Goal: Task Accomplishment & Management: Use online tool/utility

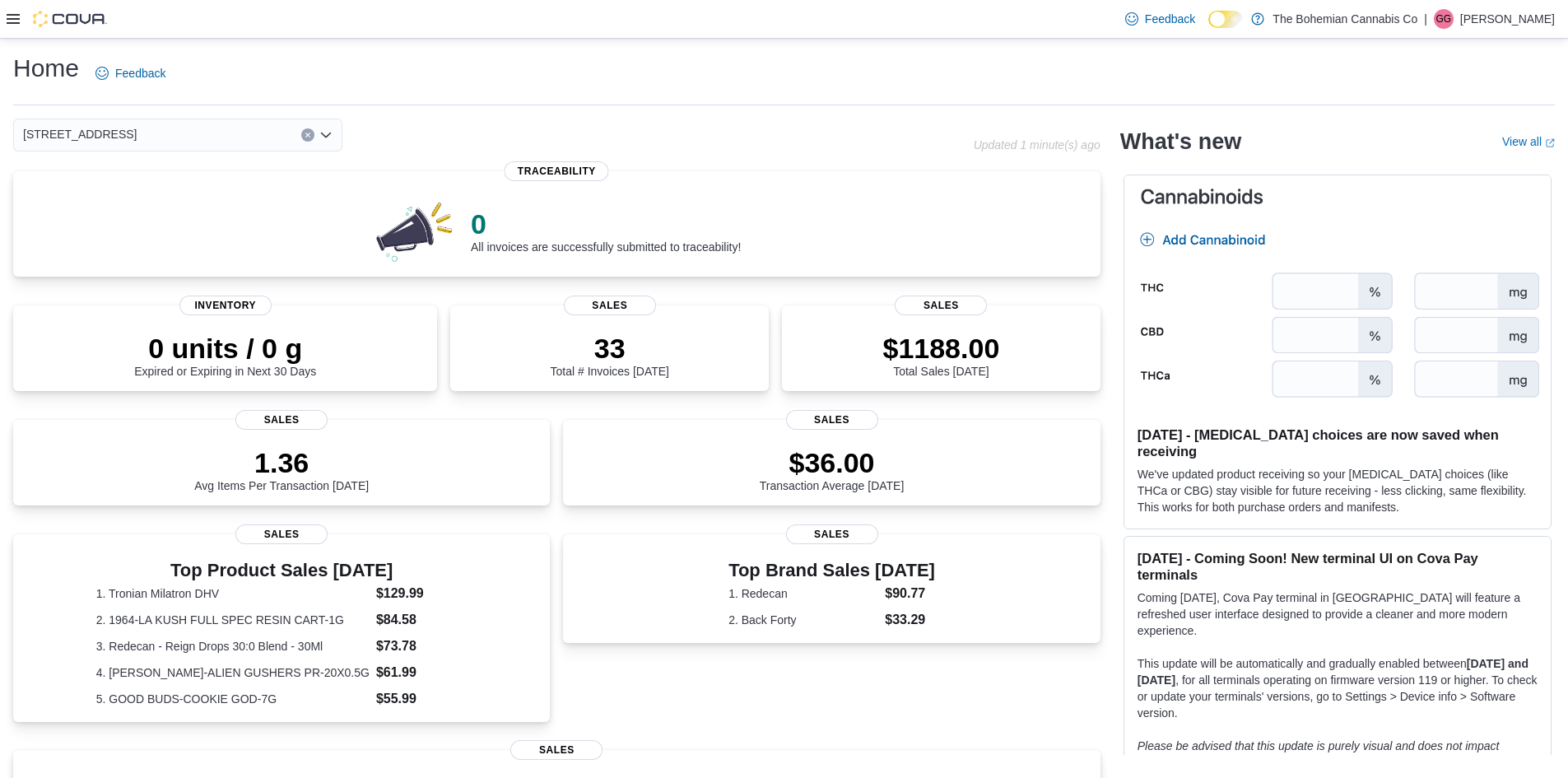
click at [302, 133] on button "Clear input" at bounding box center [308, 135] width 13 height 13
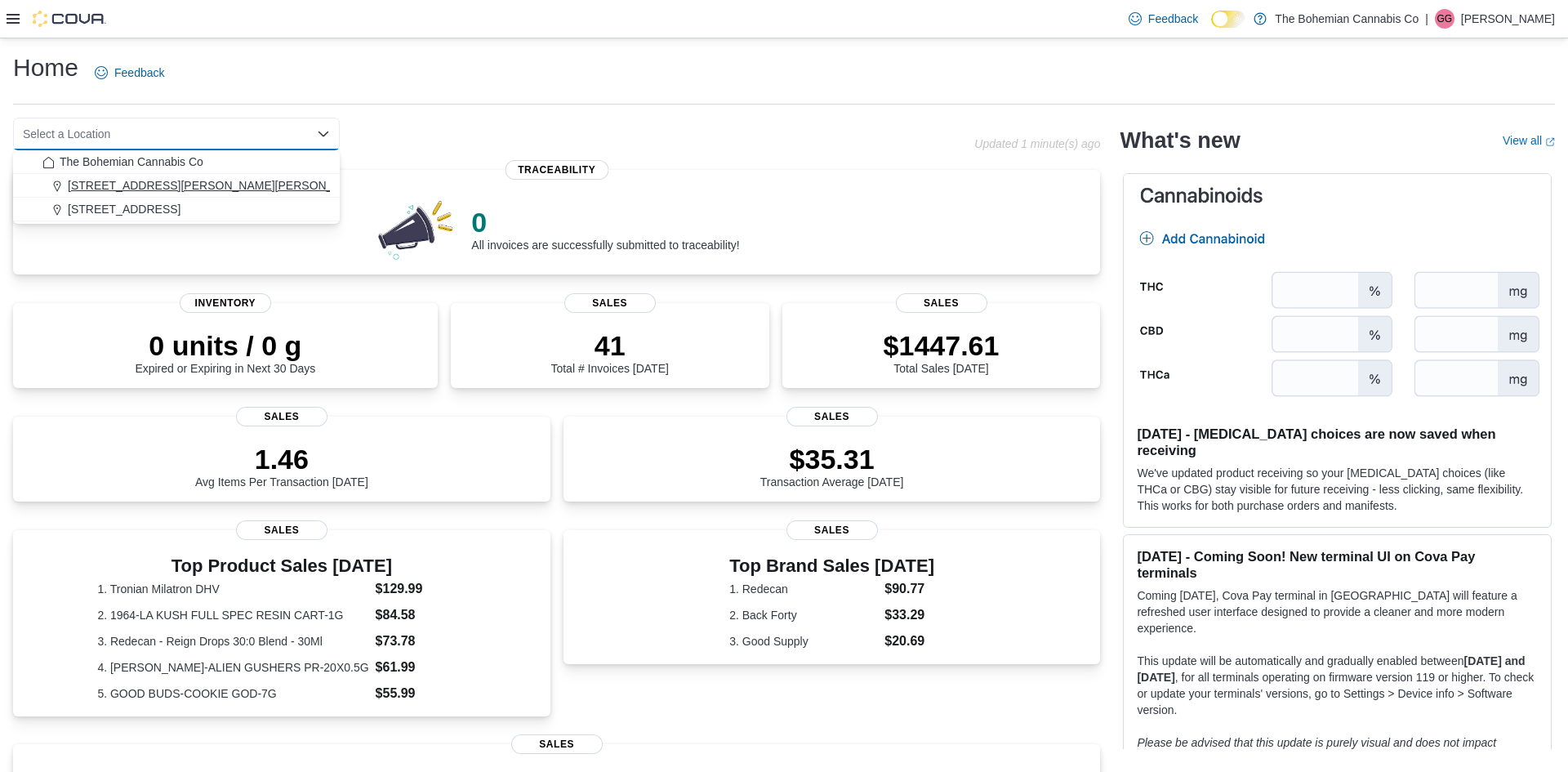
click at [215, 184] on span "[STREET_ADDRESS][PERSON_NAME][PERSON_NAME]" at bounding box center [218, 185] width 301 height 17
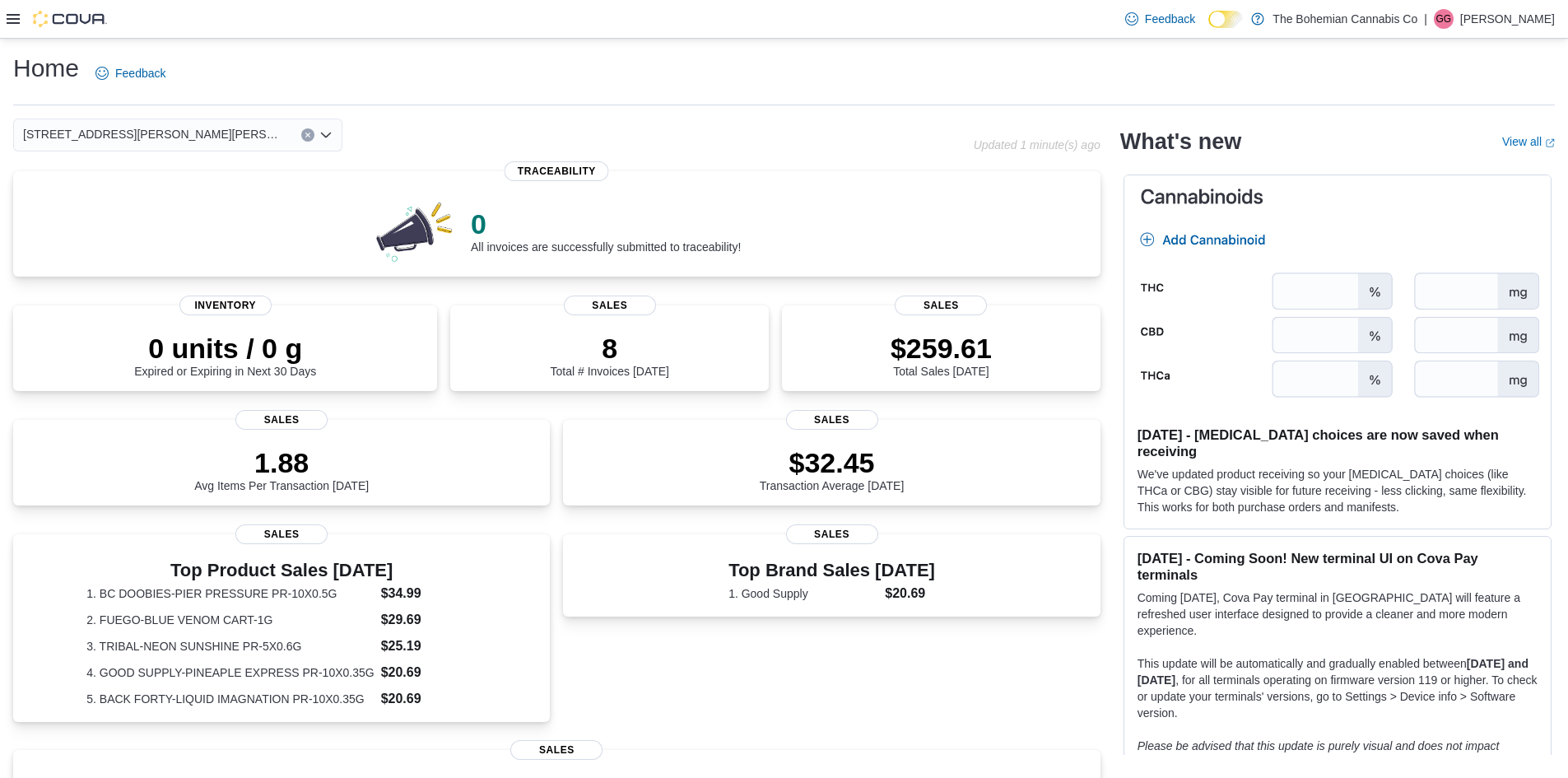
click at [20, 19] on div at bounding box center [57, 19] width 100 height 17
click at [18, 21] on icon at bounding box center [13, 19] width 13 height 13
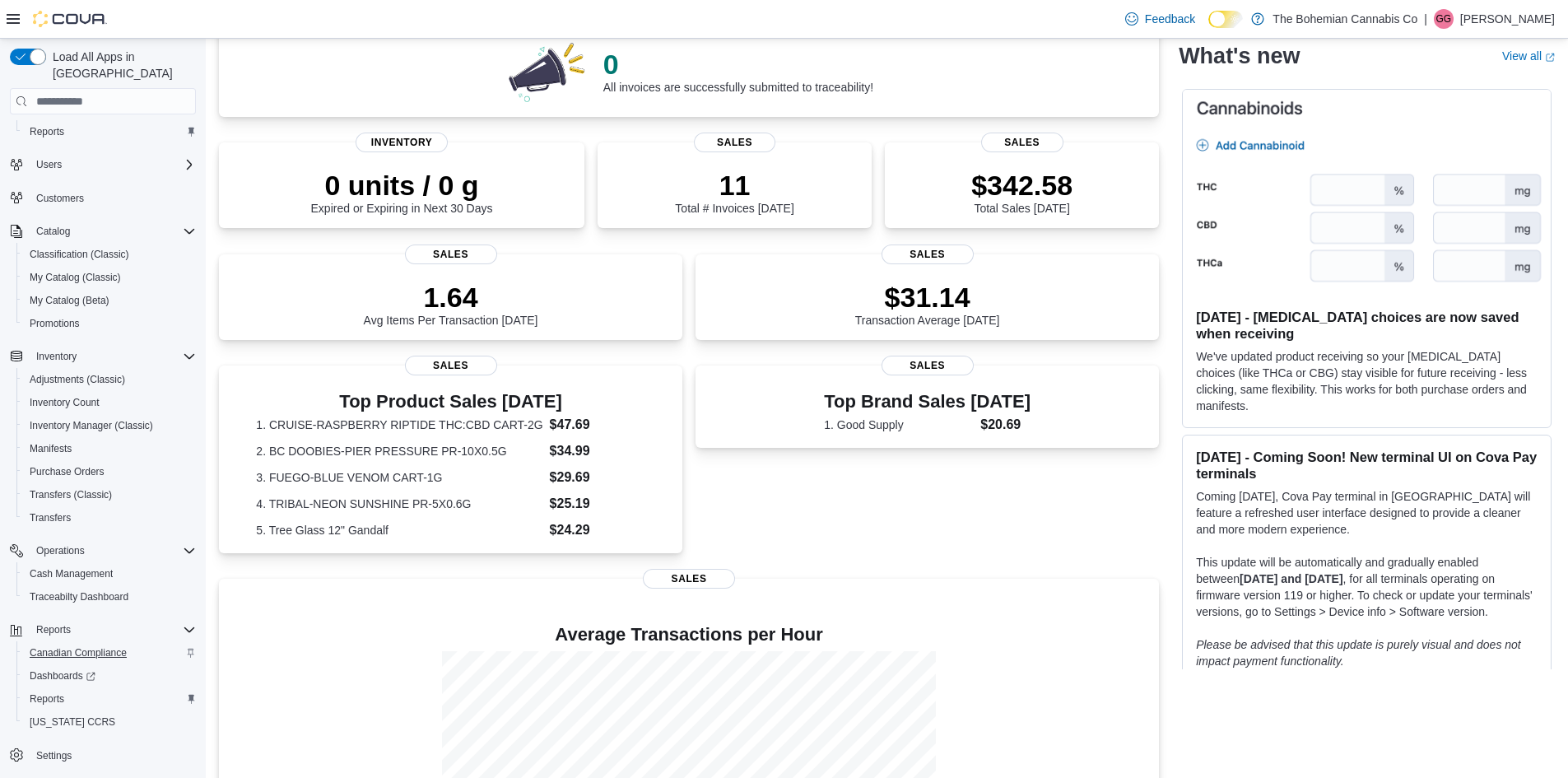
scroll to position [247, 0]
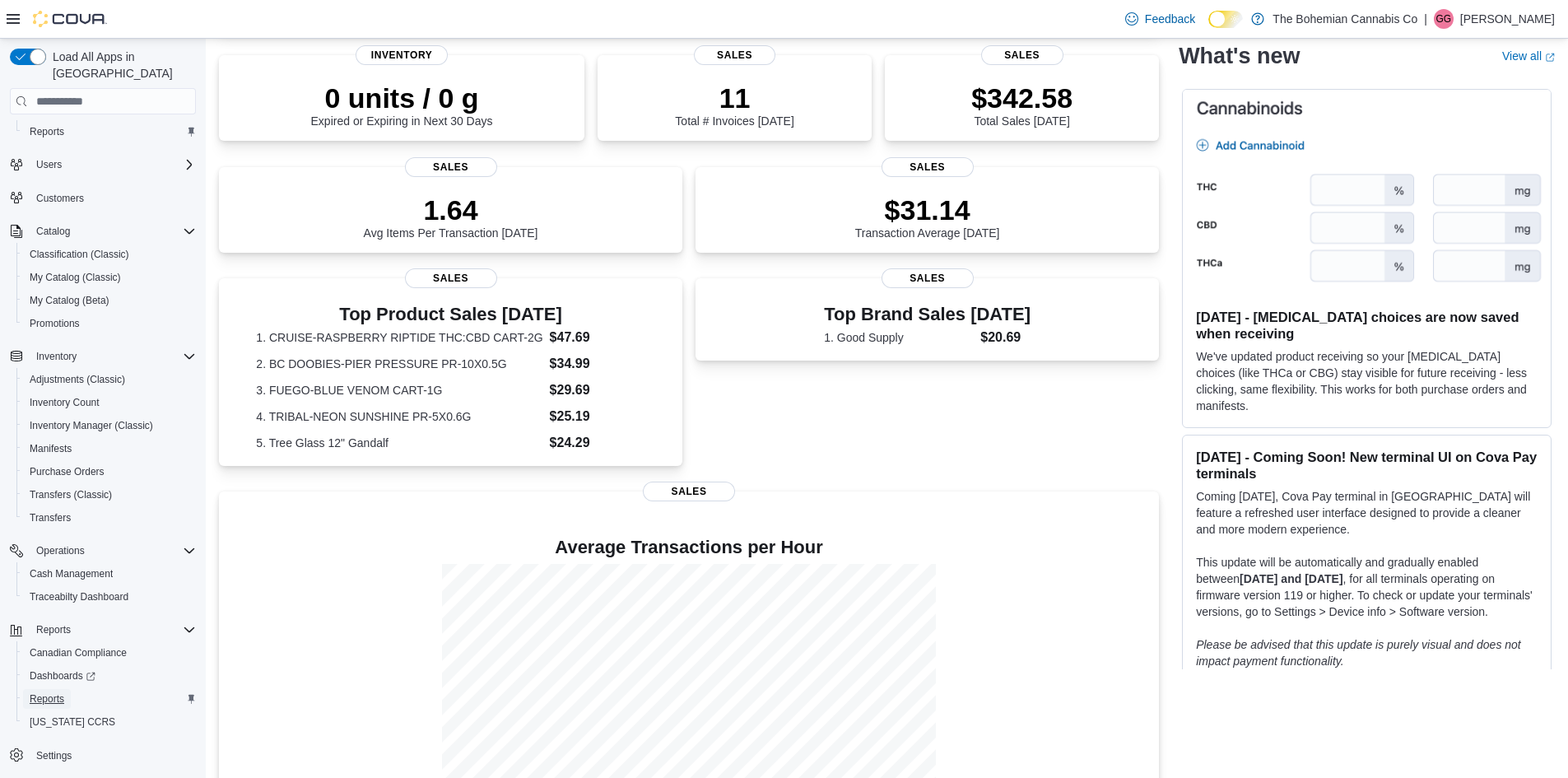
click at [54, 692] on span "Reports" at bounding box center [47, 699] width 34 height 13
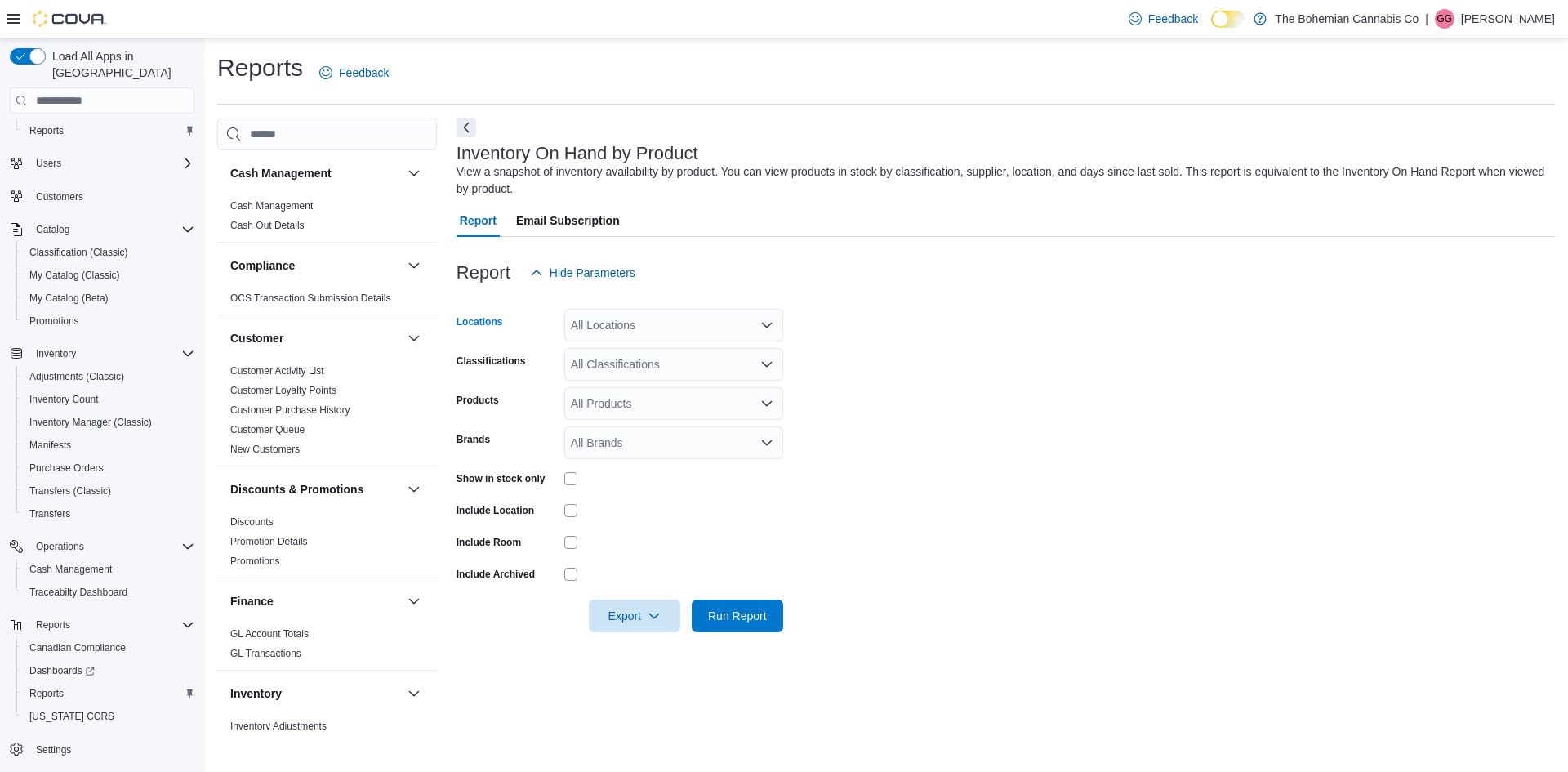
drag, startPoint x: 690, startPoint y: 327, endPoint x: 681, endPoint y: 336, distance: 12.7
click at [688, 328] on div "All Locations" at bounding box center [673, 324] width 219 height 32
click at [649, 376] on span "[STREET_ADDRESS][PERSON_NAME][PERSON_NAME]" at bounding box center [750, 376] width 301 height 17
drag, startPoint x: 1063, startPoint y: 342, endPoint x: 778, endPoint y: 360, distance: 285.6
click at [1059, 343] on form "Locations [STREET_ADDRESS][PERSON_NAME][PERSON_NAME] Classifications All Classi…" at bounding box center [1006, 461] width 1098 height 343
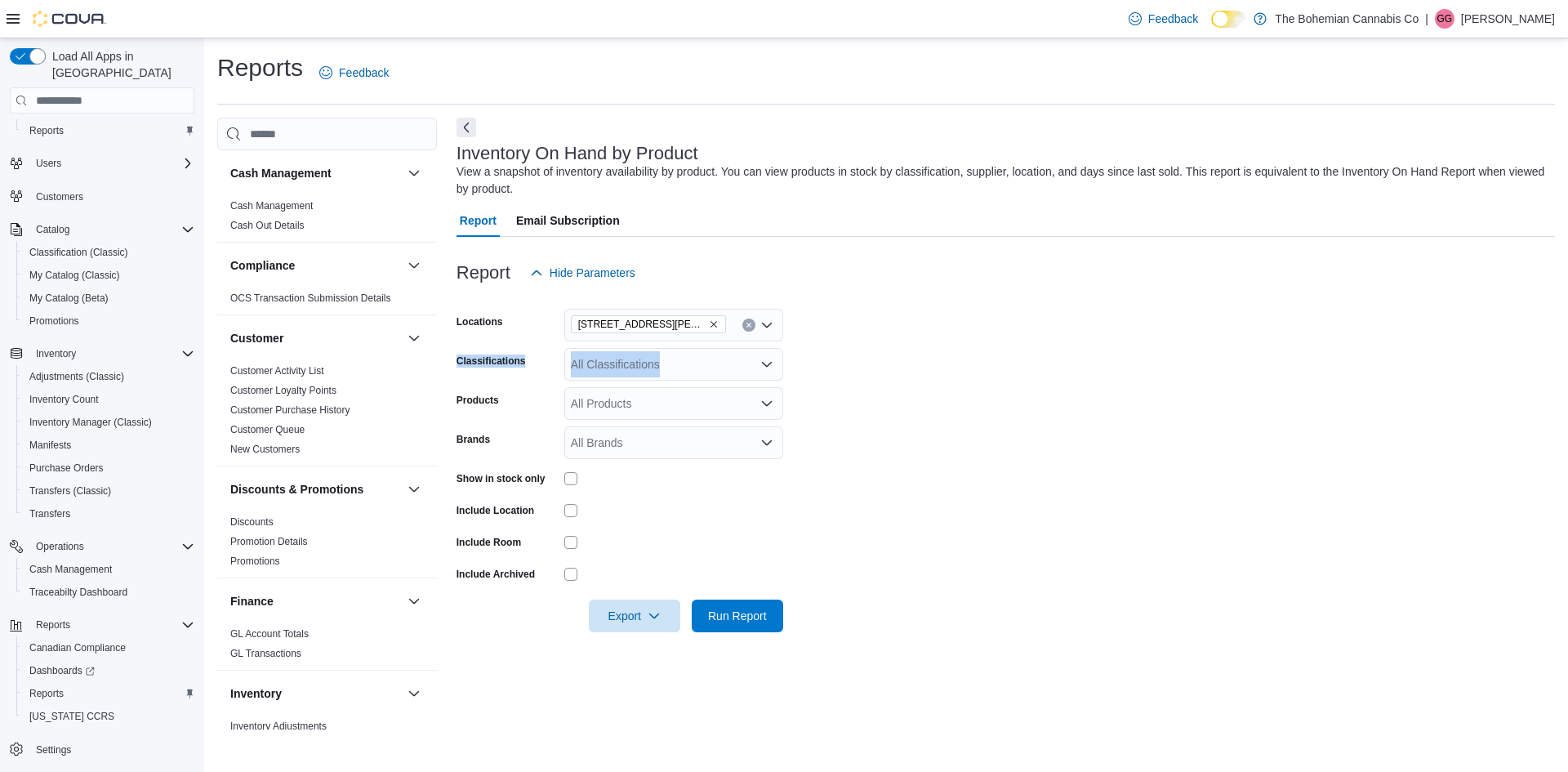
click at [706, 357] on div "All Classifications" at bounding box center [673, 364] width 219 height 32
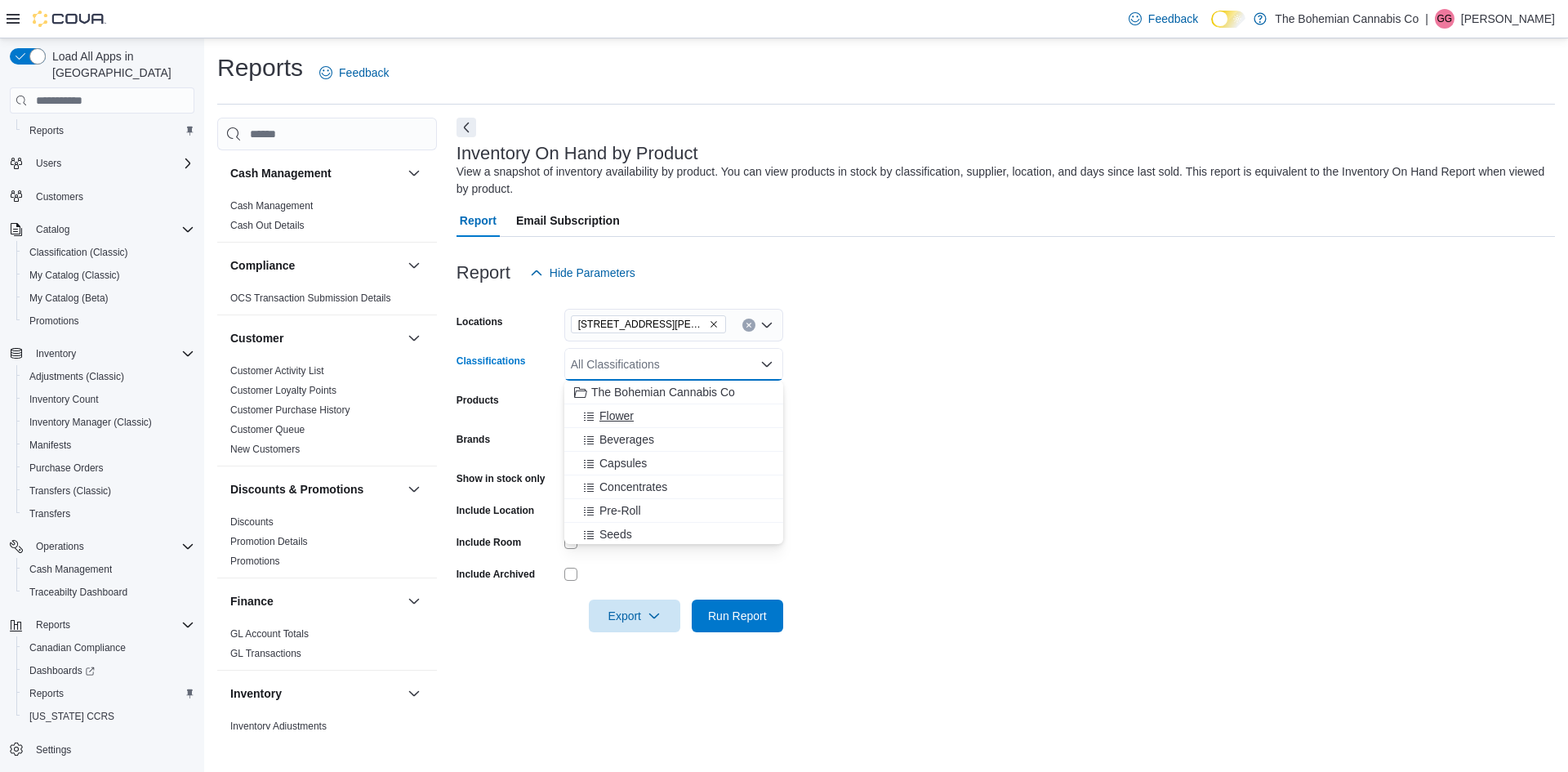
click at [706, 415] on div "Flower" at bounding box center [673, 416] width 199 height 17
click at [705, 417] on div "Beverages" at bounding box center [657, 416] width 168 height 17
click at [688, 424] on button "Capsules" at bounding box center [673, 416] width 219 height 24
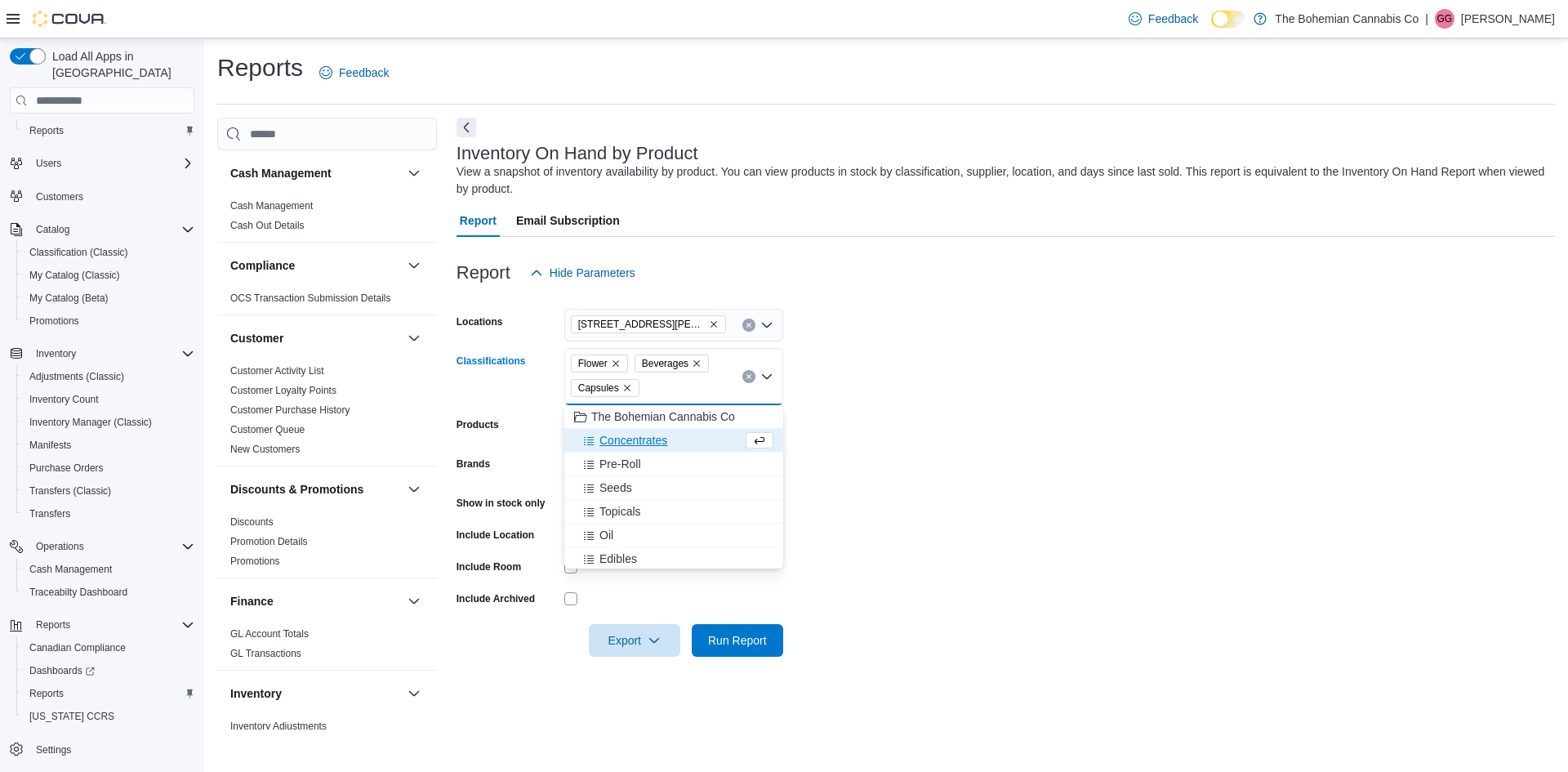
click at [681, 444] on div "Concentrates" at bounding box center [657, 440] width 168 height 17
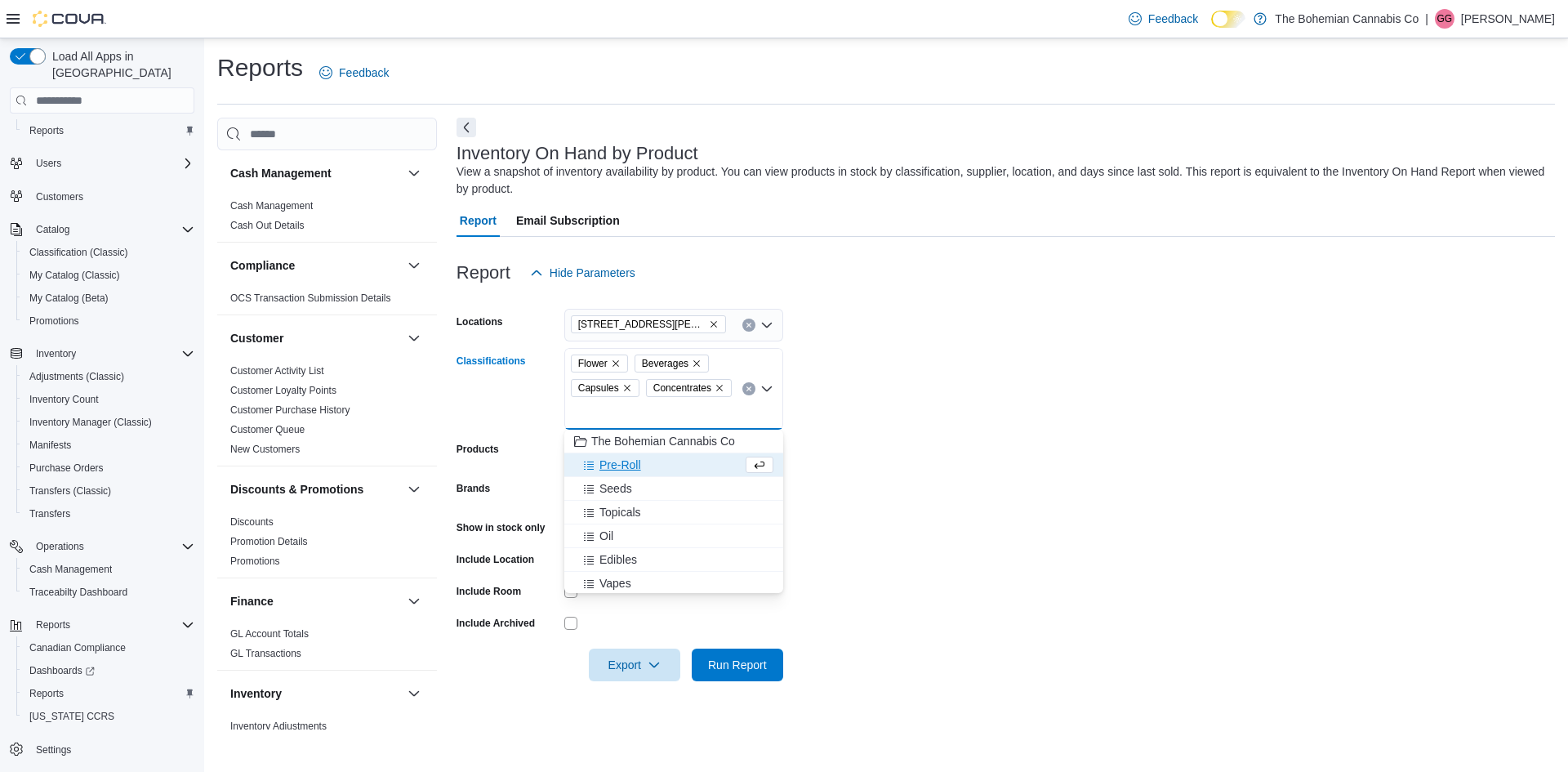
click at [666, 472] on div "Pre-Roll" at bounding box center [657, 465] width 168 height 17
click at [648, 486] on div "Topicals" at bounding box center [673, 489] width 199 height 17
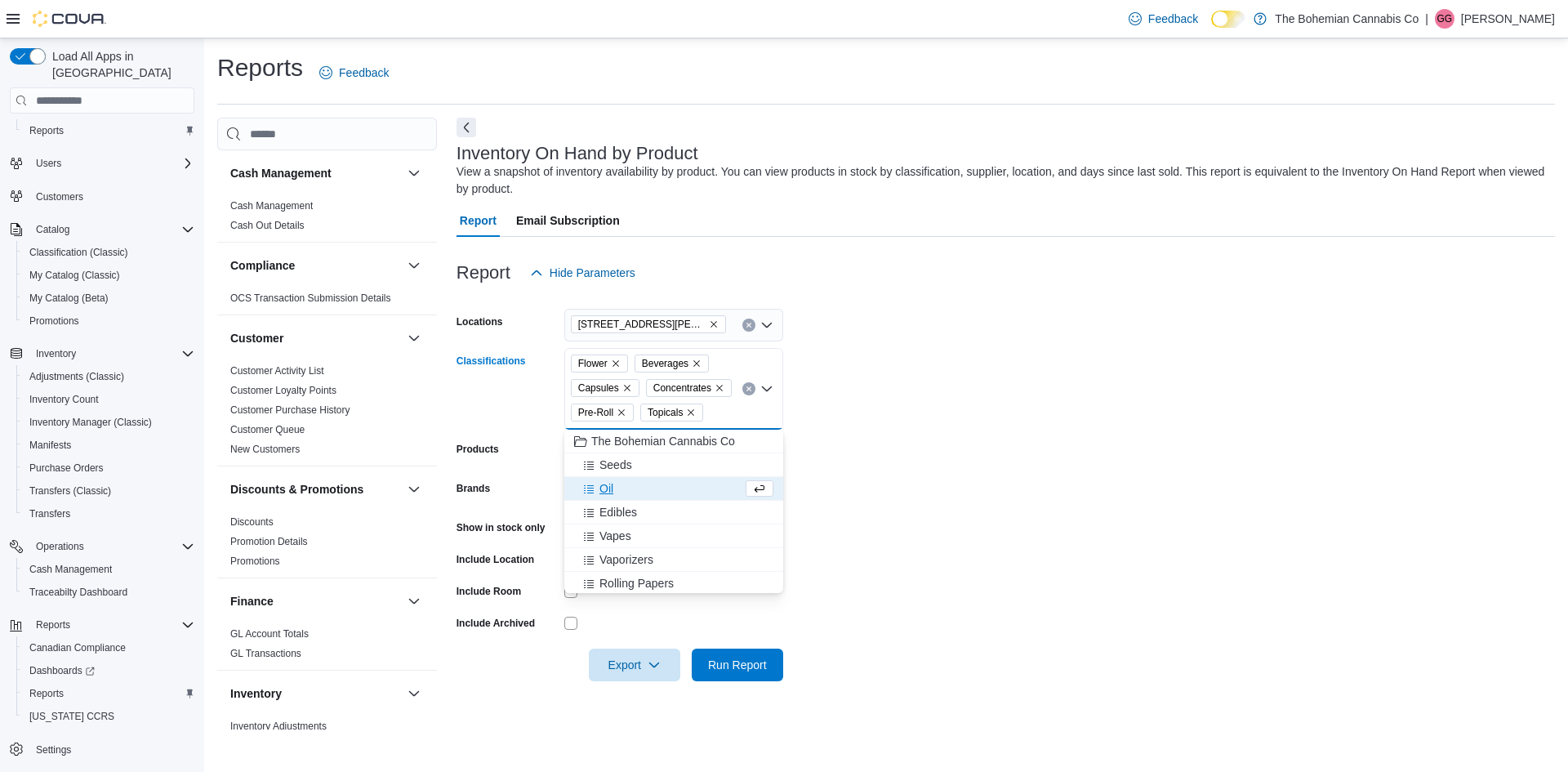
click at [646, 492] on div "Oil" at bounding box center [657, 489] width 168 height 17
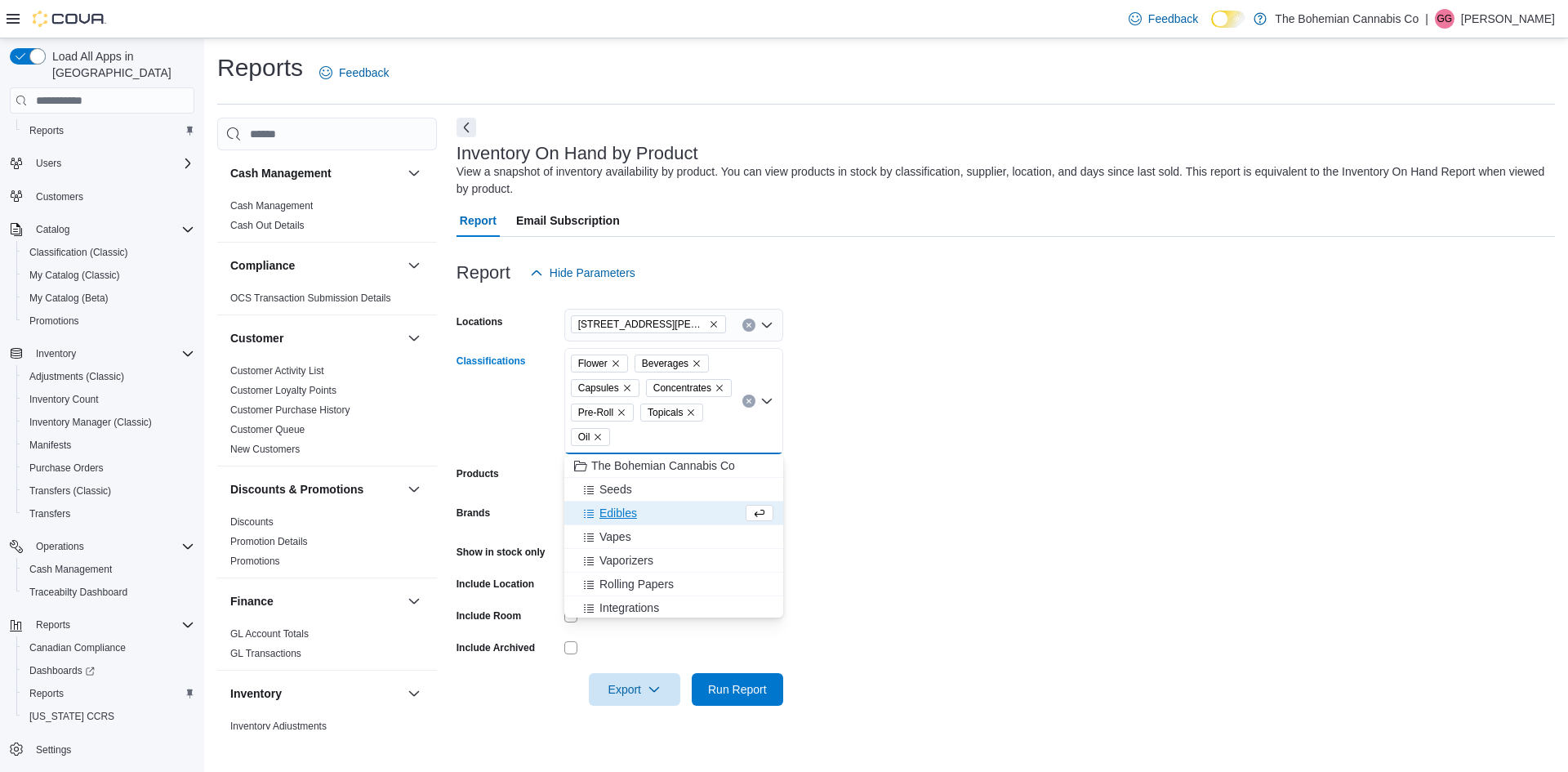
click at [662, 511] on div "Edibles" at bounding box center [657, 513] width 168 height 17
click at [663, 515] on div "Vapes" at bounding box center [657, 513] width 168 height 17
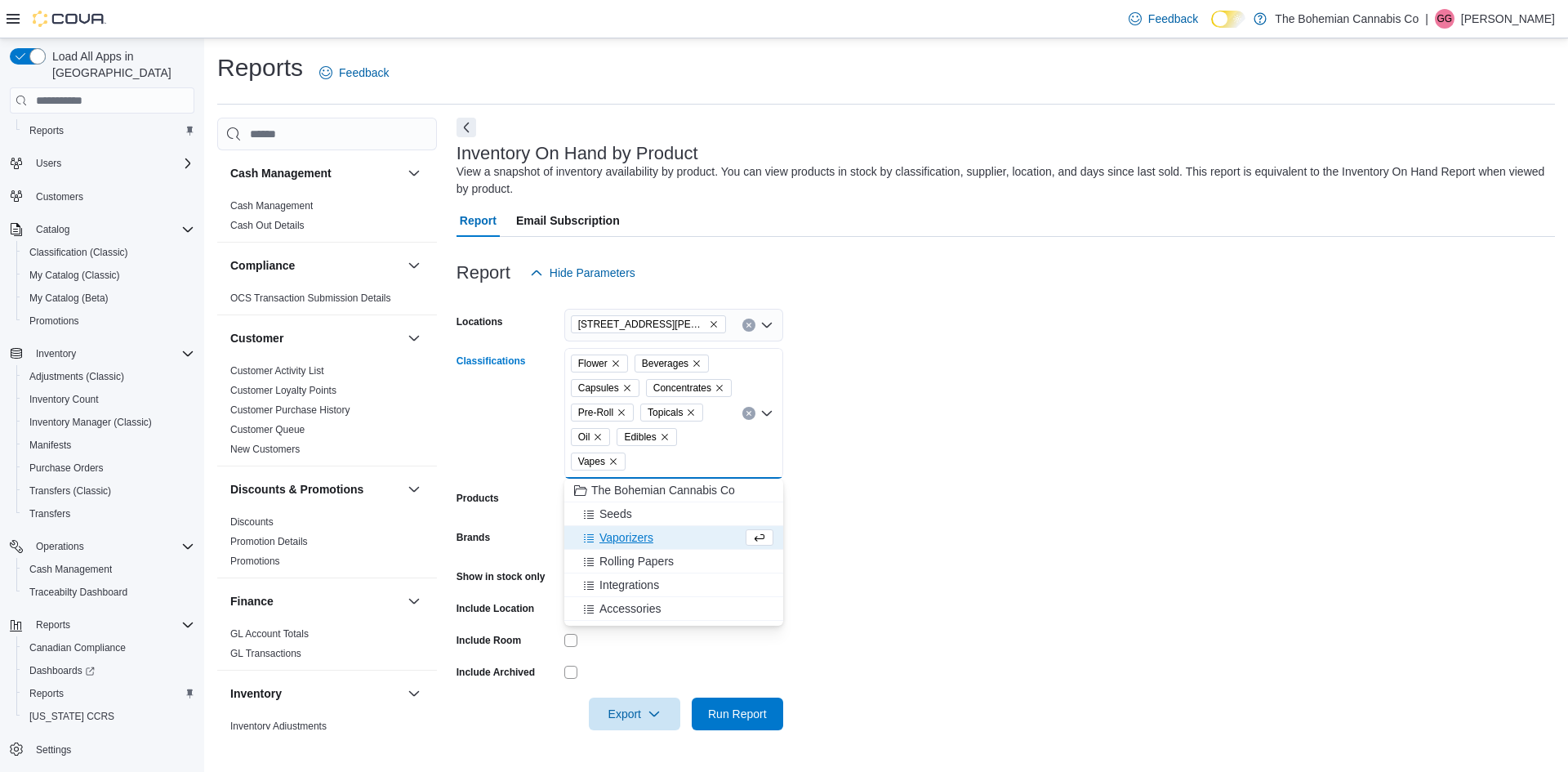
click at [982, 521] on form "Locations [STREET_ADDRESS][PERSON_NAME][PERSON_NAME] Classifications Flower Bev…" at bounding box center [1006, 510] width 1098 height 441
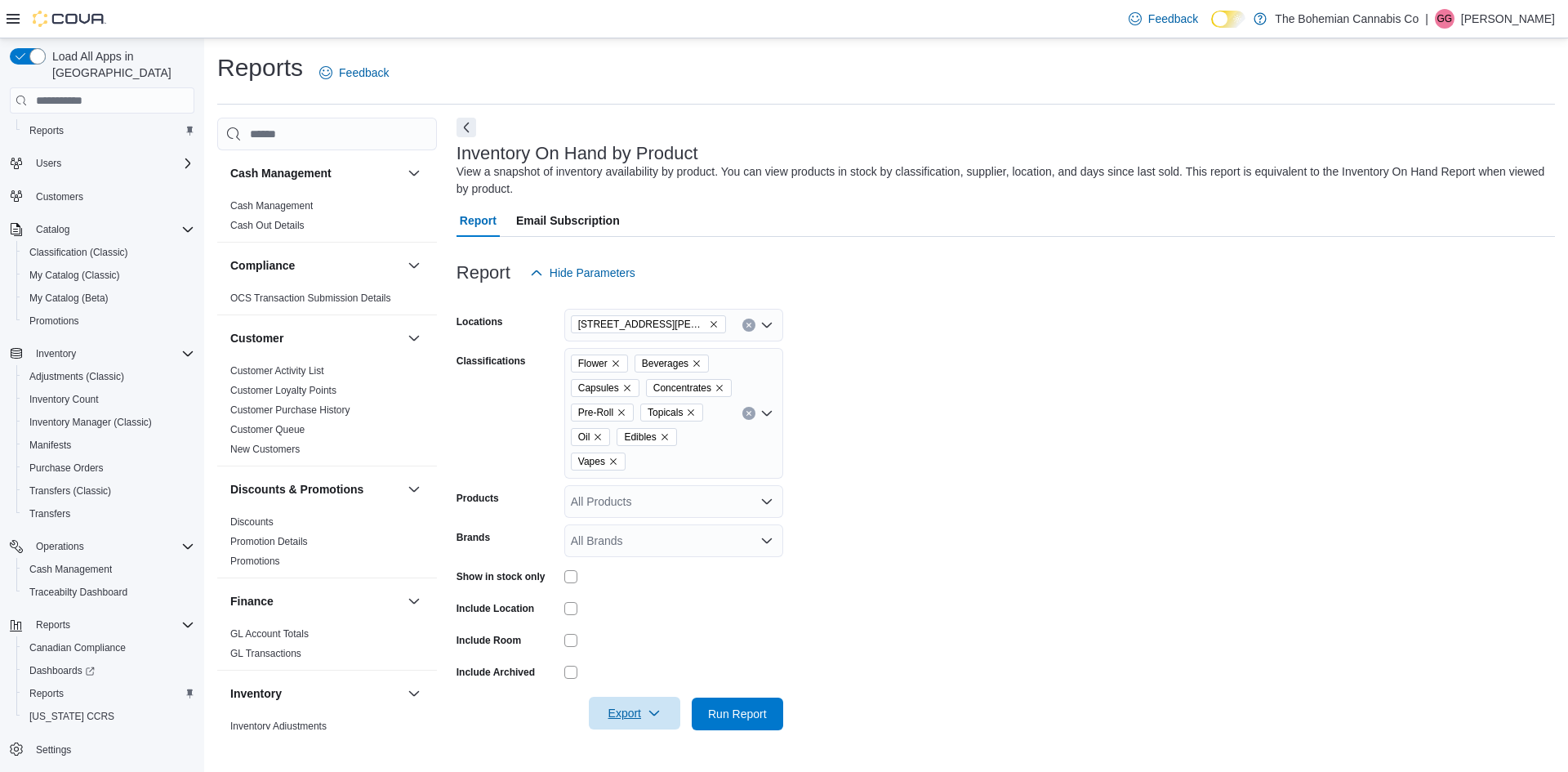
click at [611, 720] on span "Export" at bounding box center [634, 712] width 72 height 32
click at [649, 611] on span "Export to Excel" at bounding box center [637, 616] width 74 height 13
